Goal: Use online tool/utility: Utilize a website feature to perform a specific function

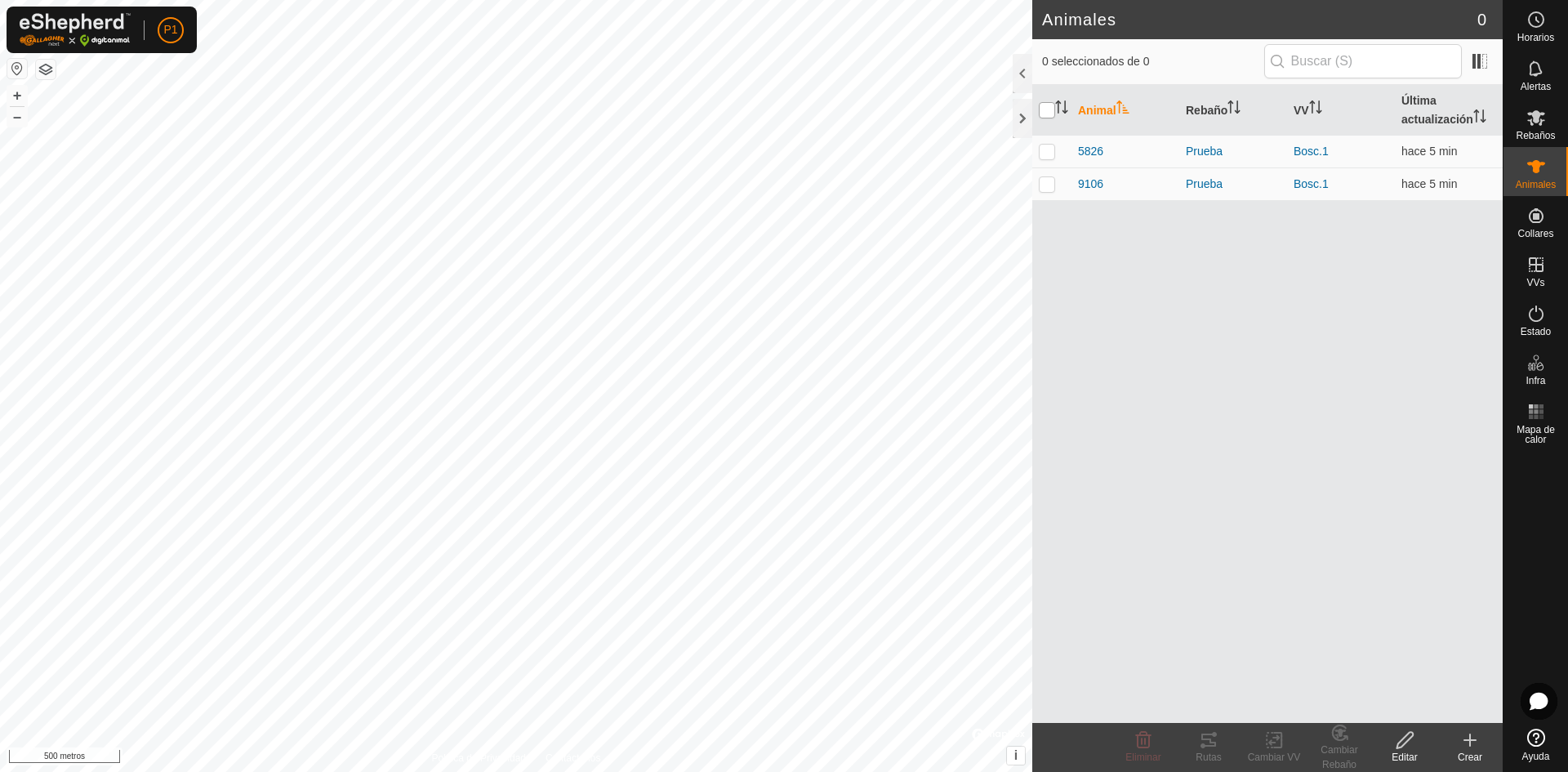
click at [1043, 113] on input "checkbox" at bounding box center [1047, 111] width 16 height 16
checkbox input "true"
click at [1207, 739] on icon at bounding box center [1209, 740] width 15 height 13
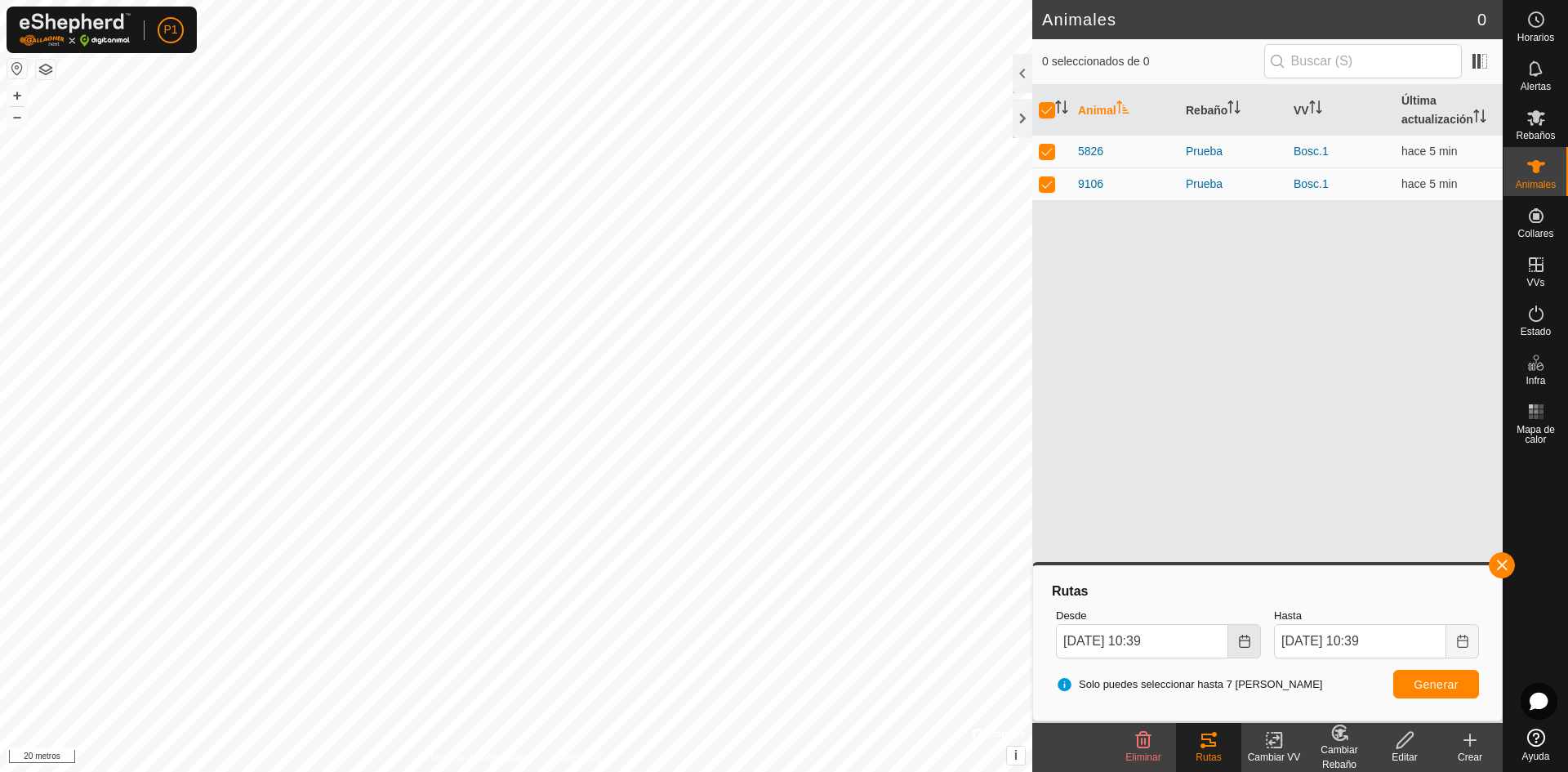
click at [1238, 635] on icon "Elija fecha" at bounding box center [1244, 641] width 13 height 13
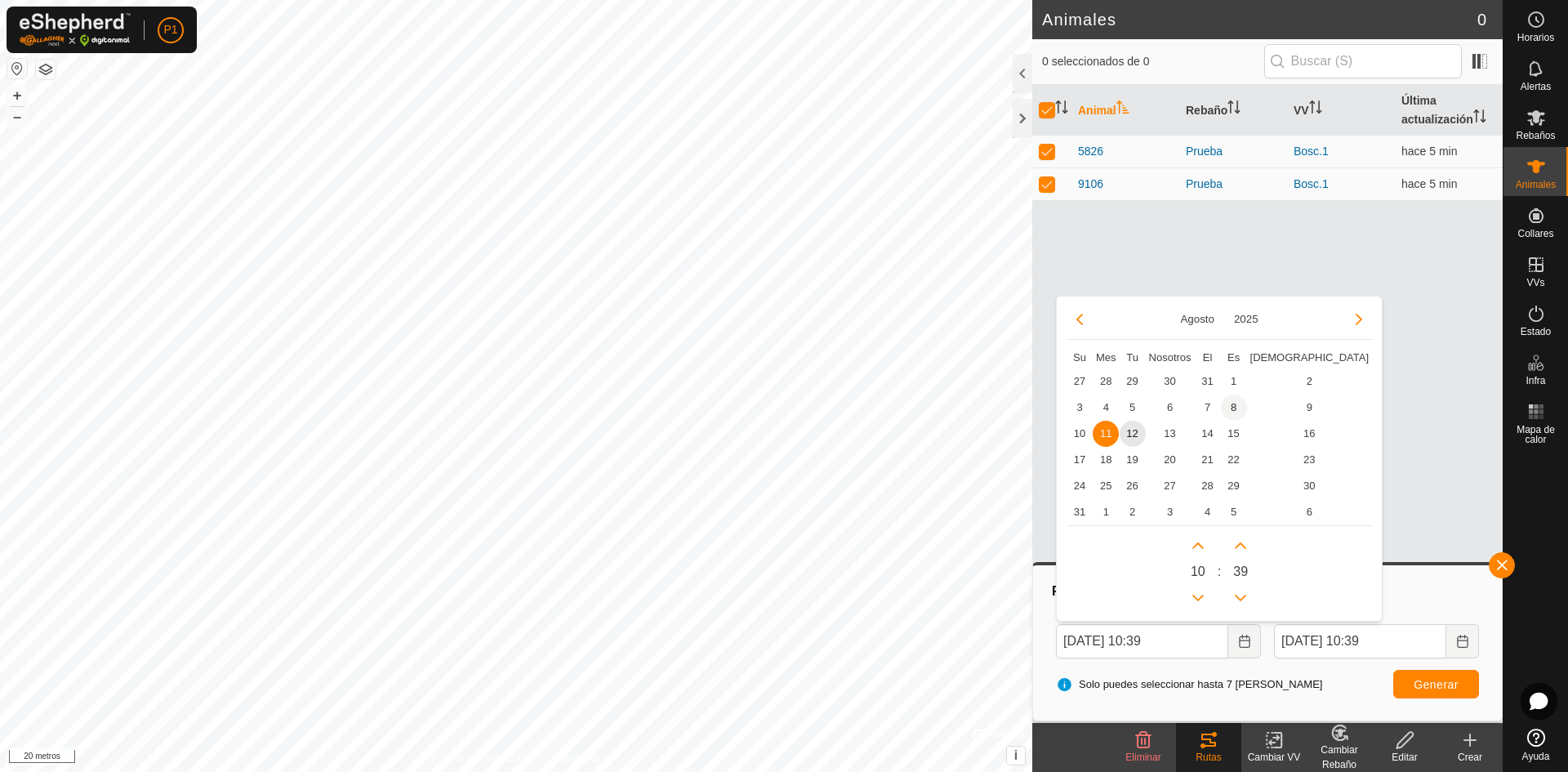
click at [1233, 403] on span "8" at bounding box center [1234, 407] width 26 height 26
type input "[DATE] 10:39"
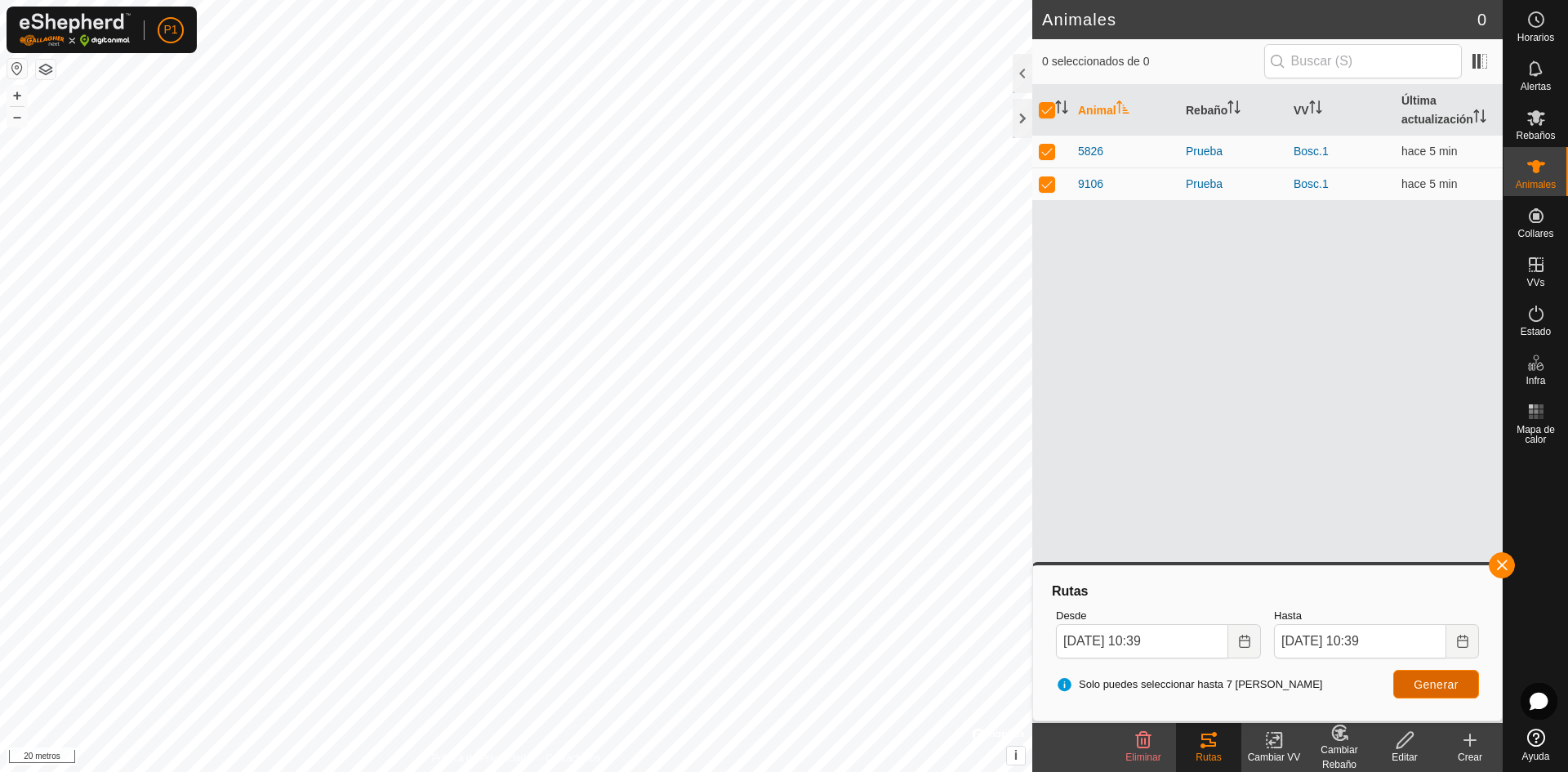
click at [1446, 673] on button "Generar" at bounding box center [1436, 683] width 86 height 29
click at [1035, 115] on th at bounding box center [1052, 111] width 39 height 51
click at [1040, 102] on th at bounding box center [1052, 111] width 39 height 51
click at [1050, 111] on input "checkbox" at bounding box center [1047, 111] width 16 height 16
checkbox input "false"
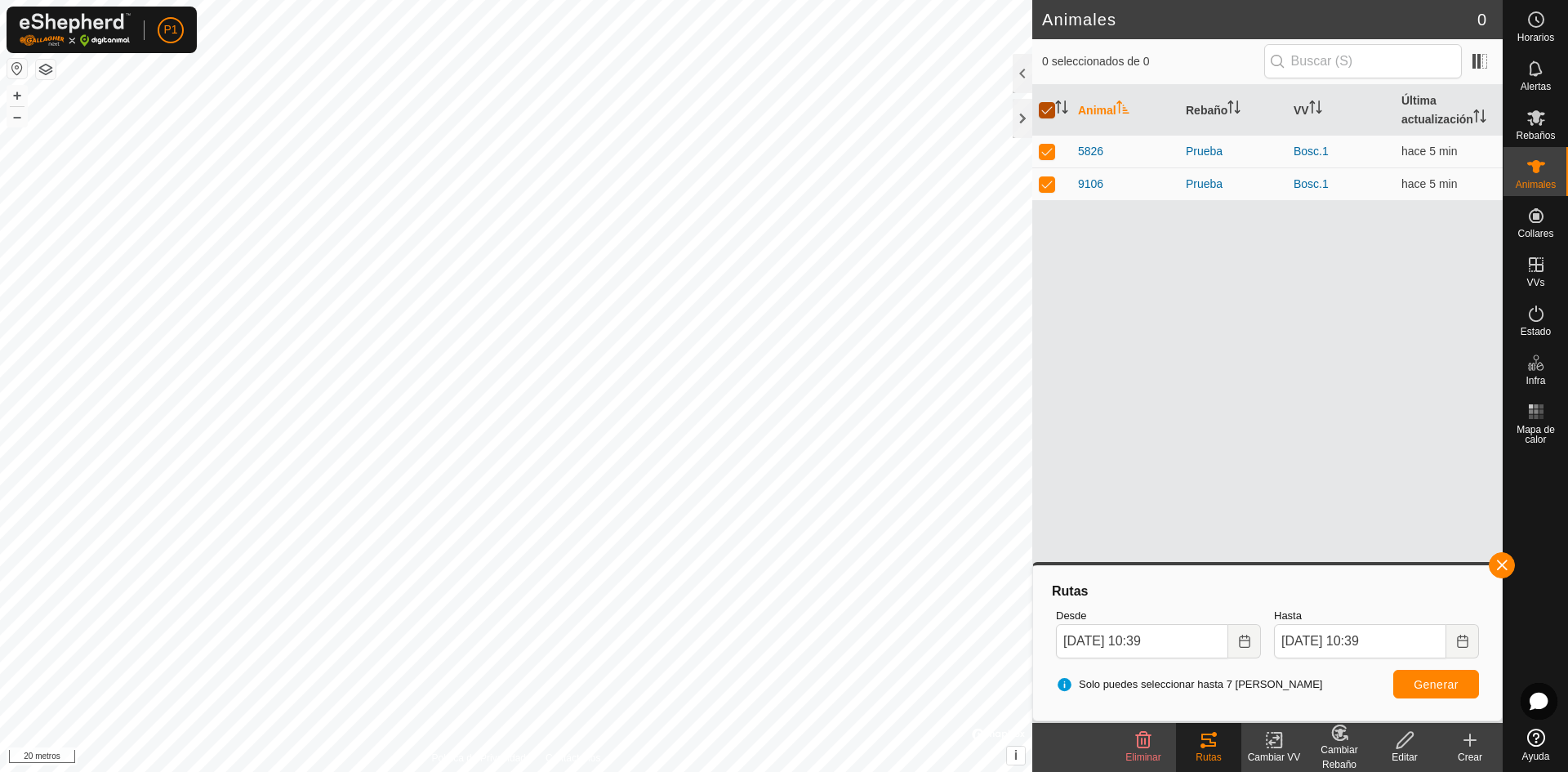
checkbox input "false"
click at [1426, 699] on div "Solo puedes seleccionar hasta 7 [PERSON_NAME] Generar" at bounding box center [1267, 684] width 436 height 39
